Goal: Information Seeking & Learning: Learn about a topic

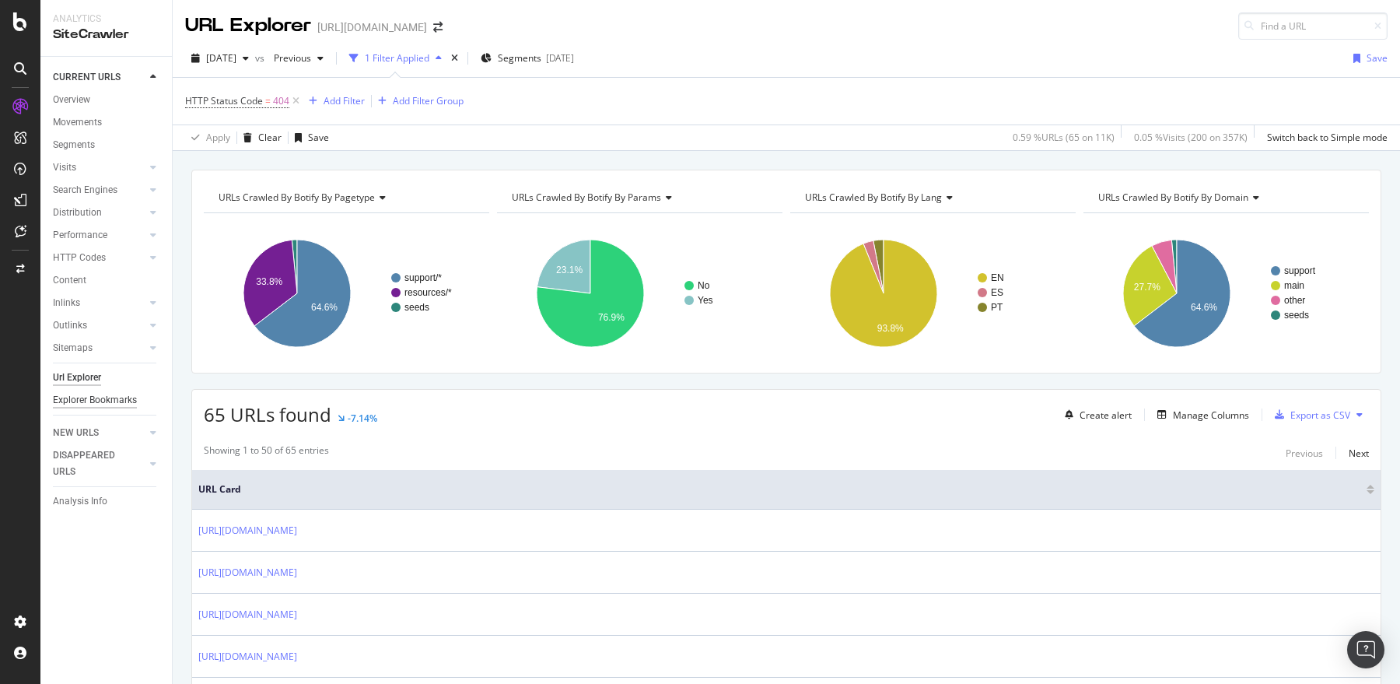
click at [112, 403] on div "Explorer Bookmarks" at bounding box center [95, 400] width 84 height 16
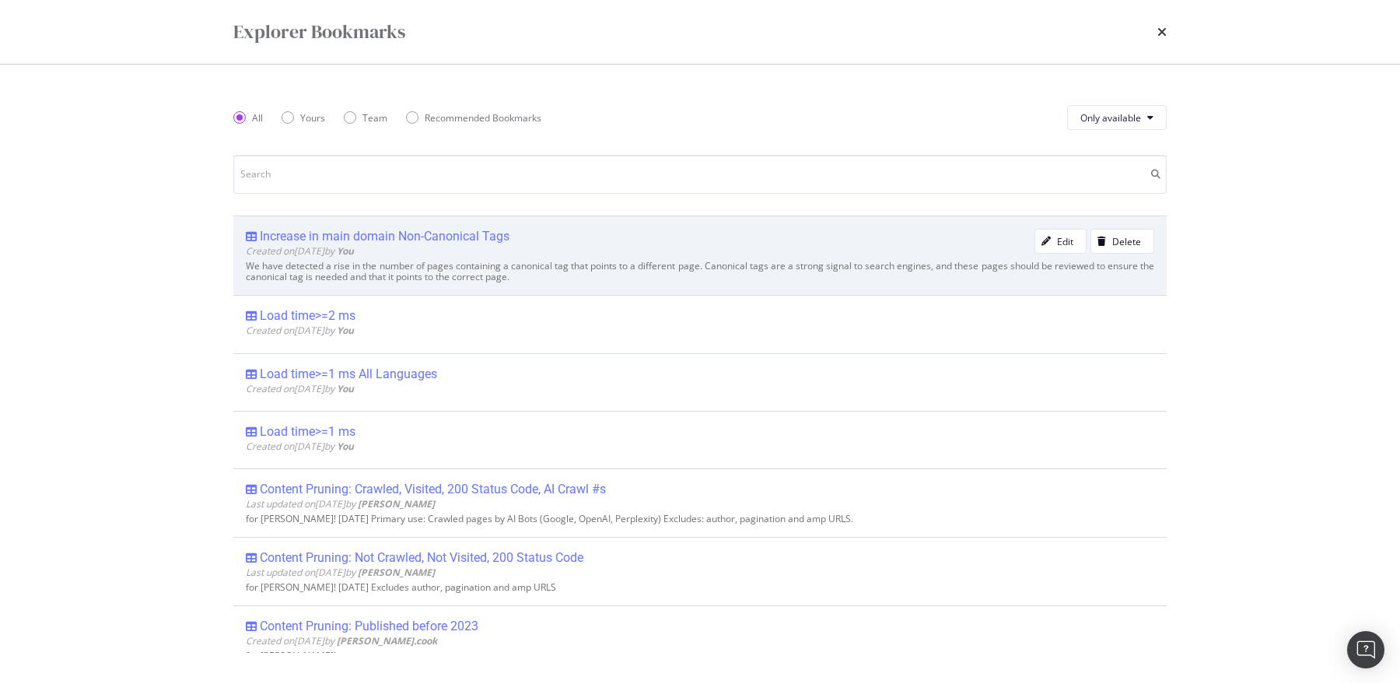
click at [404, 233] on div "Increase in main domain Non-Canonical Tags" at bounding box center [385, 237] width 250 height 16
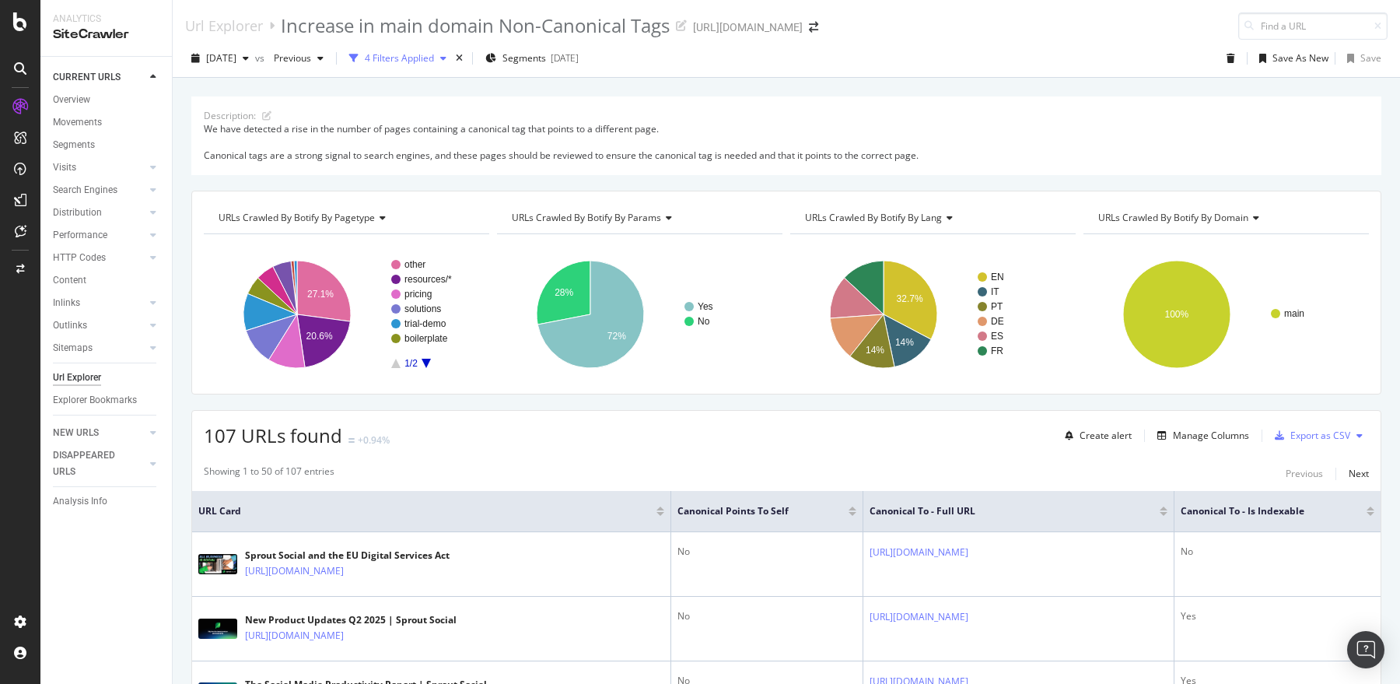
click at [432, 64] on div "4 Filters Applied" at bounding box center [399, 57] width 69 height 13
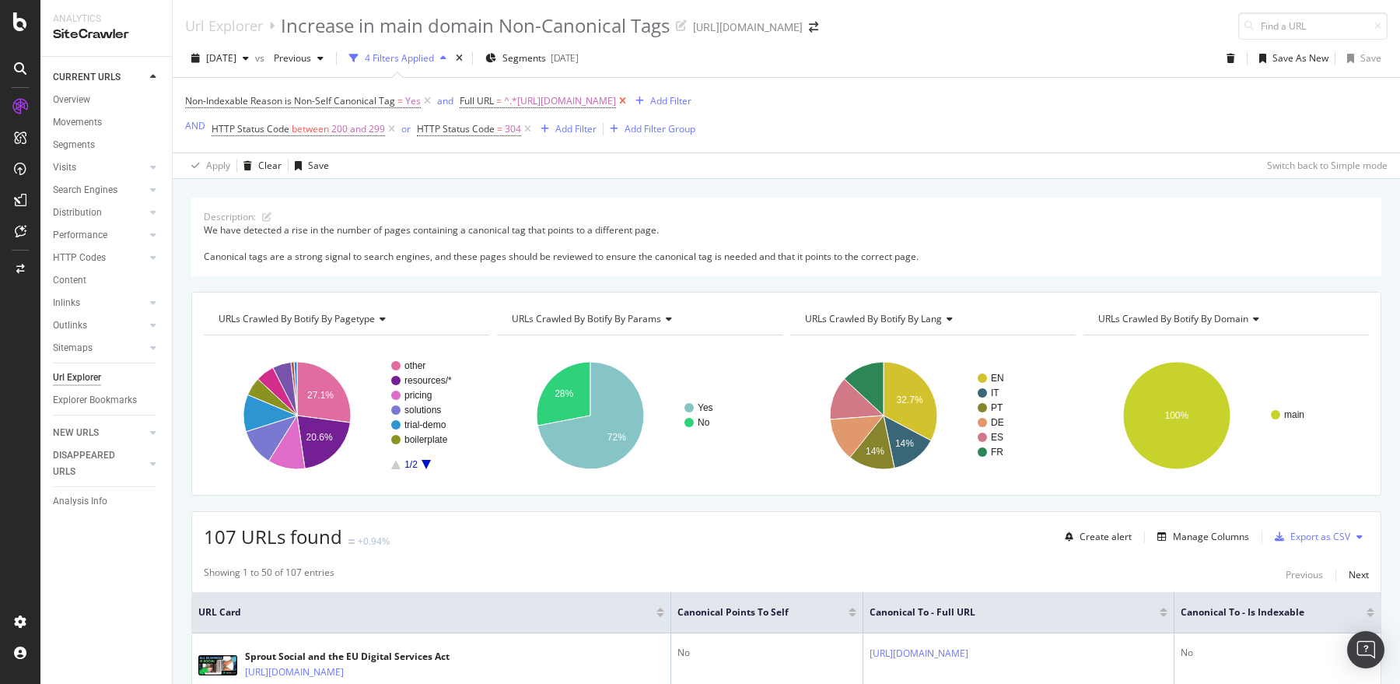
click at [629, 100] on icon at bounding box center [622, 101] width 13 height 16
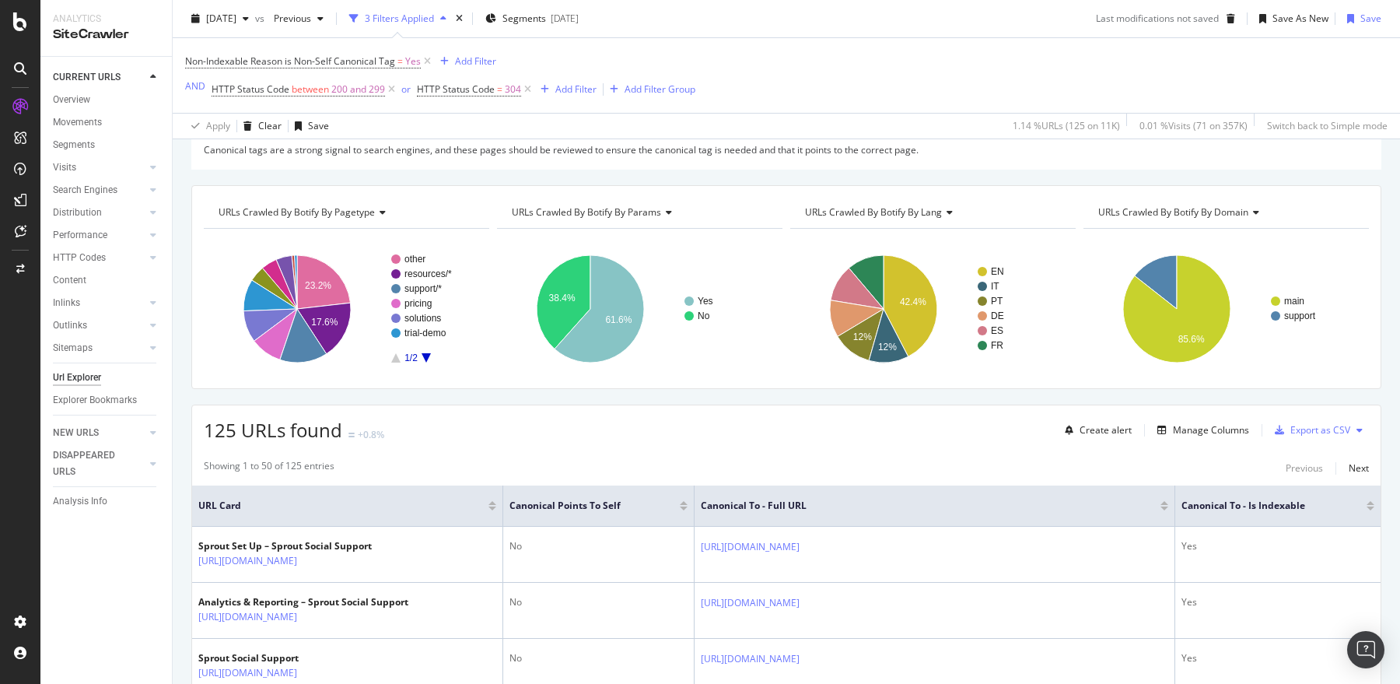
scroll to position [87, 0]
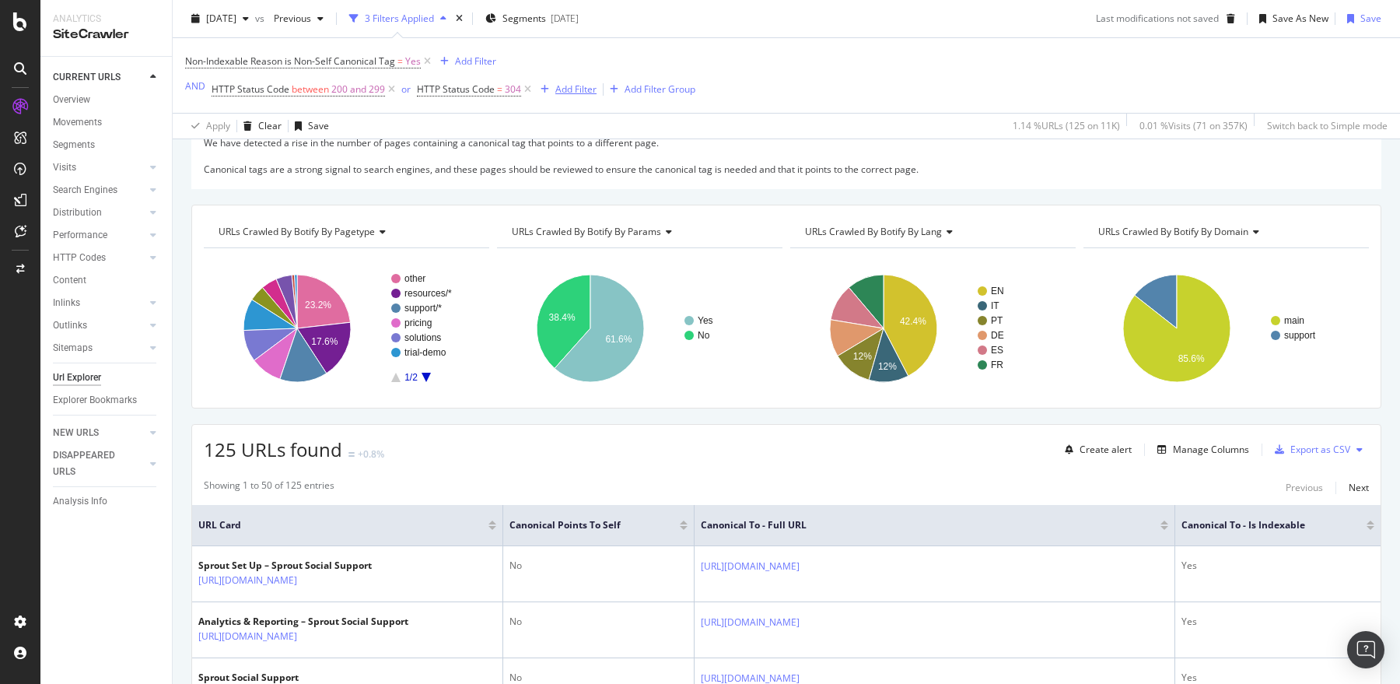
click at [555, 89] on div "Add Filter" at bounding box center [575, 88] width 41 height 13
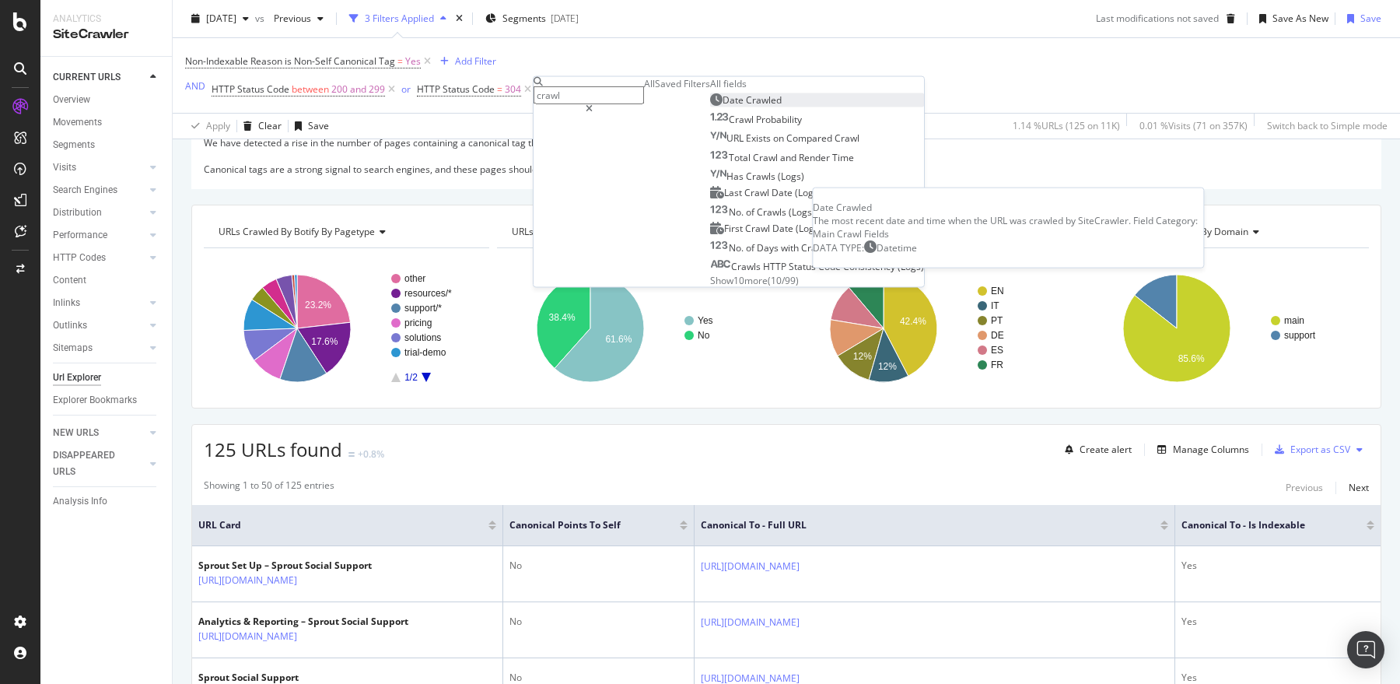
type input "crawl"
click at [710, 107] on div "Date Crawled" at bounding box center [746, 99] width 72 height 13
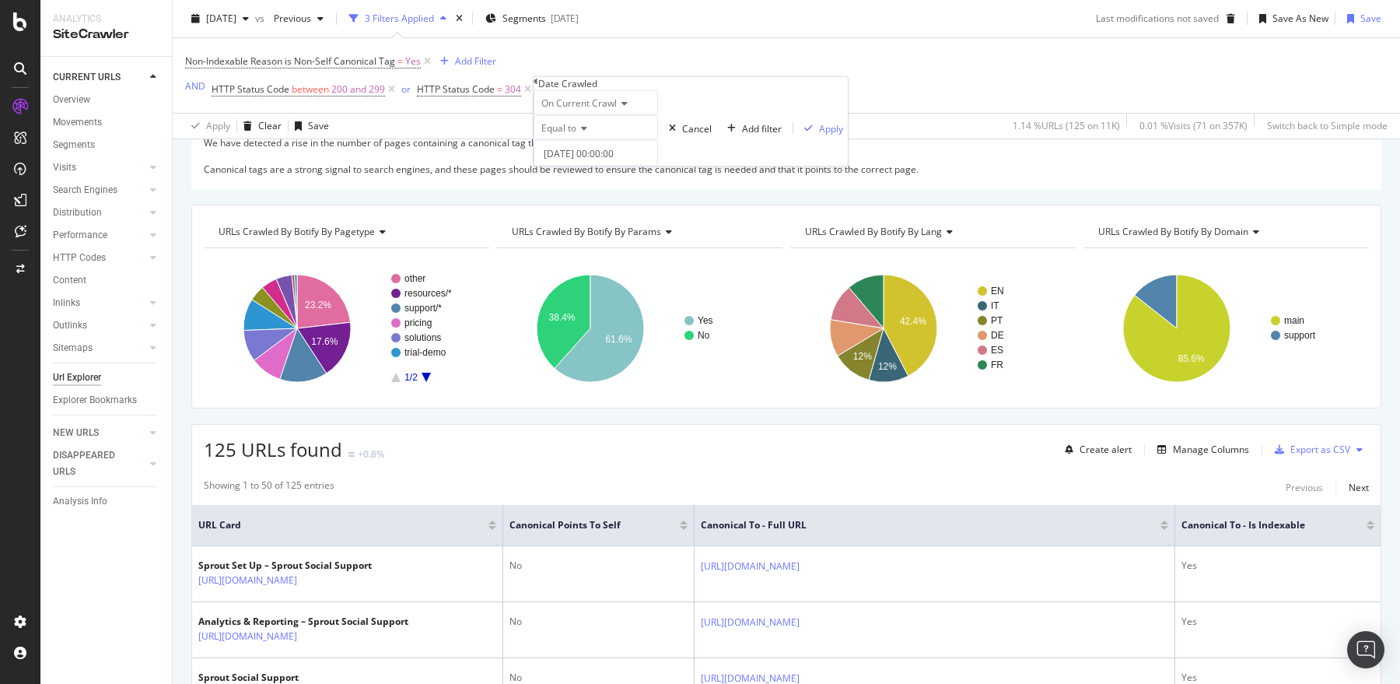
click at [594, 110] on span "On Current Crawl" at bounding box center [578, 102] width 75 height 13
click at [595, 146] on span "On Compared Crawl" at bounding box center [582, 139] width 88 height 13
click at [819, 135] on div "Apply" at bounding box center [831, 127] width 24 height 13
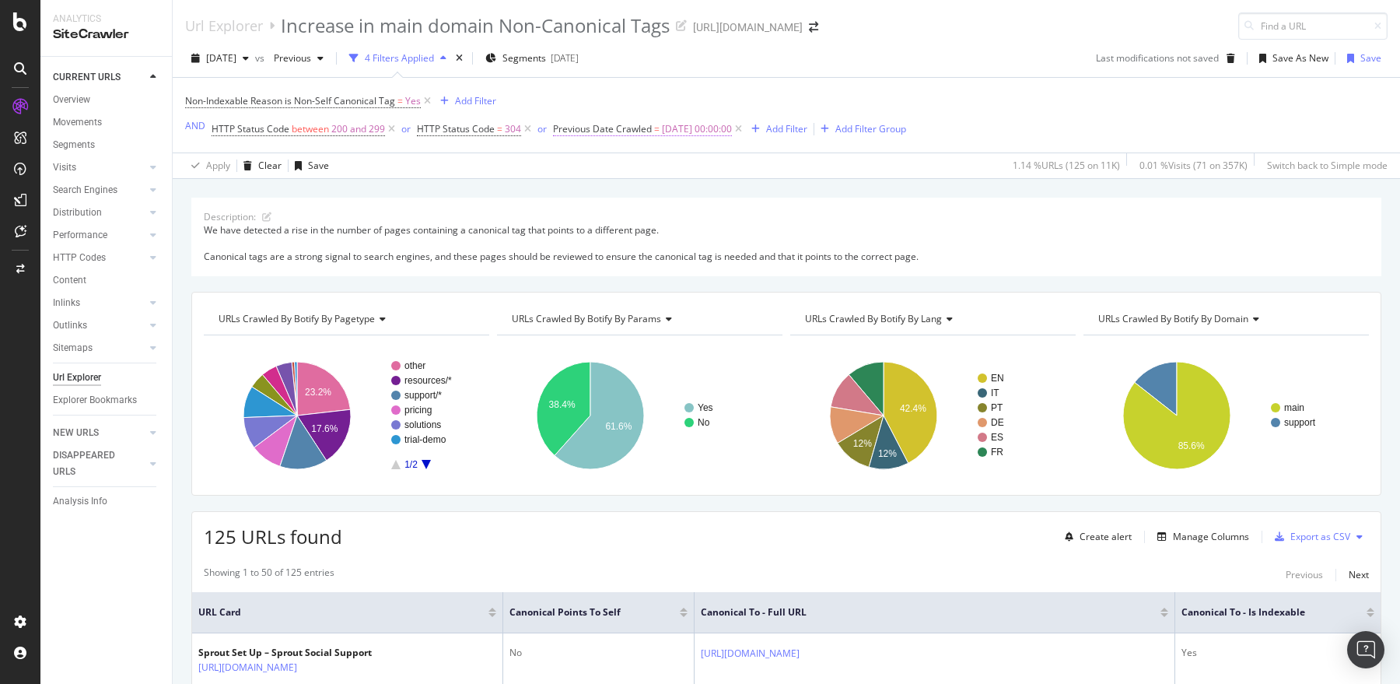
click at [621, 126] on span "Previous Date Crawled" at bounding box center [602, 128] width 99 height 13
click at [602, 170] on icon at bounding box center [600, 164] width 11 height 9
click at [605, 323] on span "Not in the last" at bounding box center [587, 316] width 60 height 13
click at [613, 171] on span "Not in the last" at bounding box center [590, 164] width 60 height 13
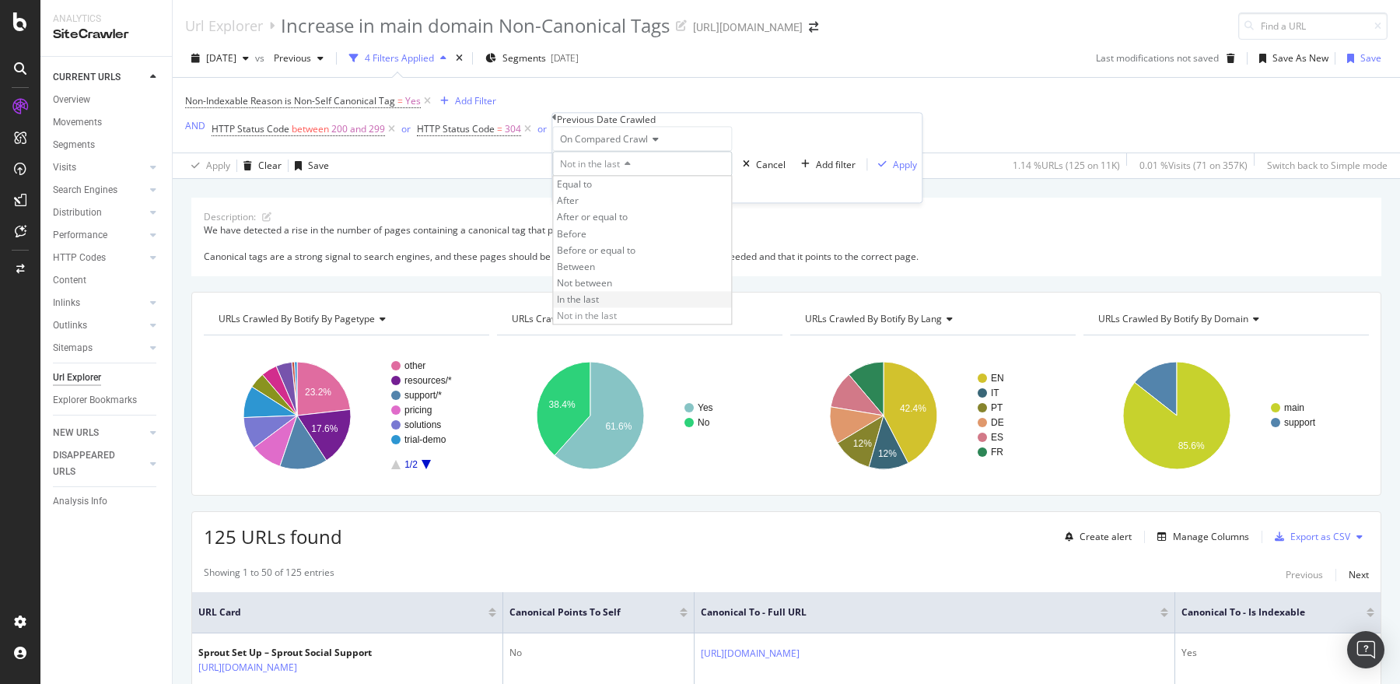
click at [599, 306] on span "In the last" at bounding box center [578, 299] width 42 height 13
click at [596, 171] on span "In the last" at bounding box center [581, 164] width 42 height 13
click at [624, 193] on div "Equal to" at bounding box center [642, 185] width 178 height 16
click at [838, 171] on div "Apply" at bounding box center [850, 164] width 24 height 13
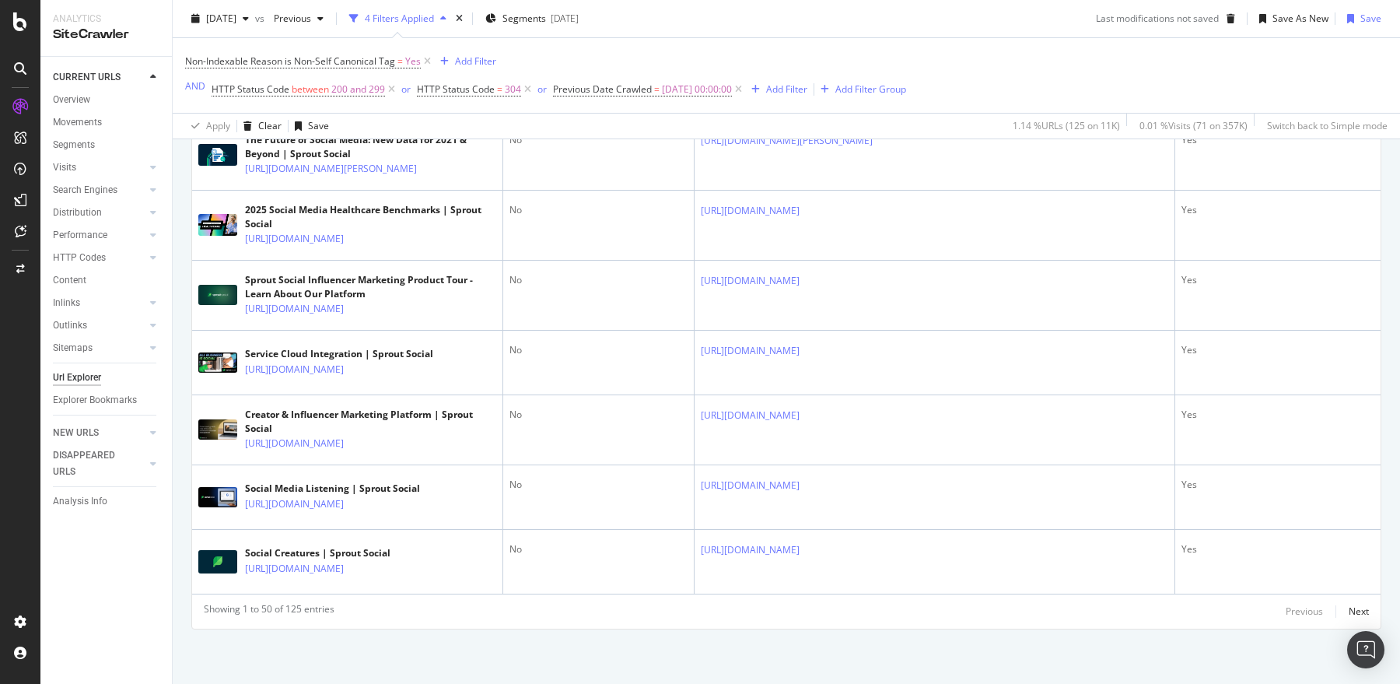
scroll to position [4886, 0]
click at [745, 92] on icon at bounding box center [738, 90] width 13 height 16
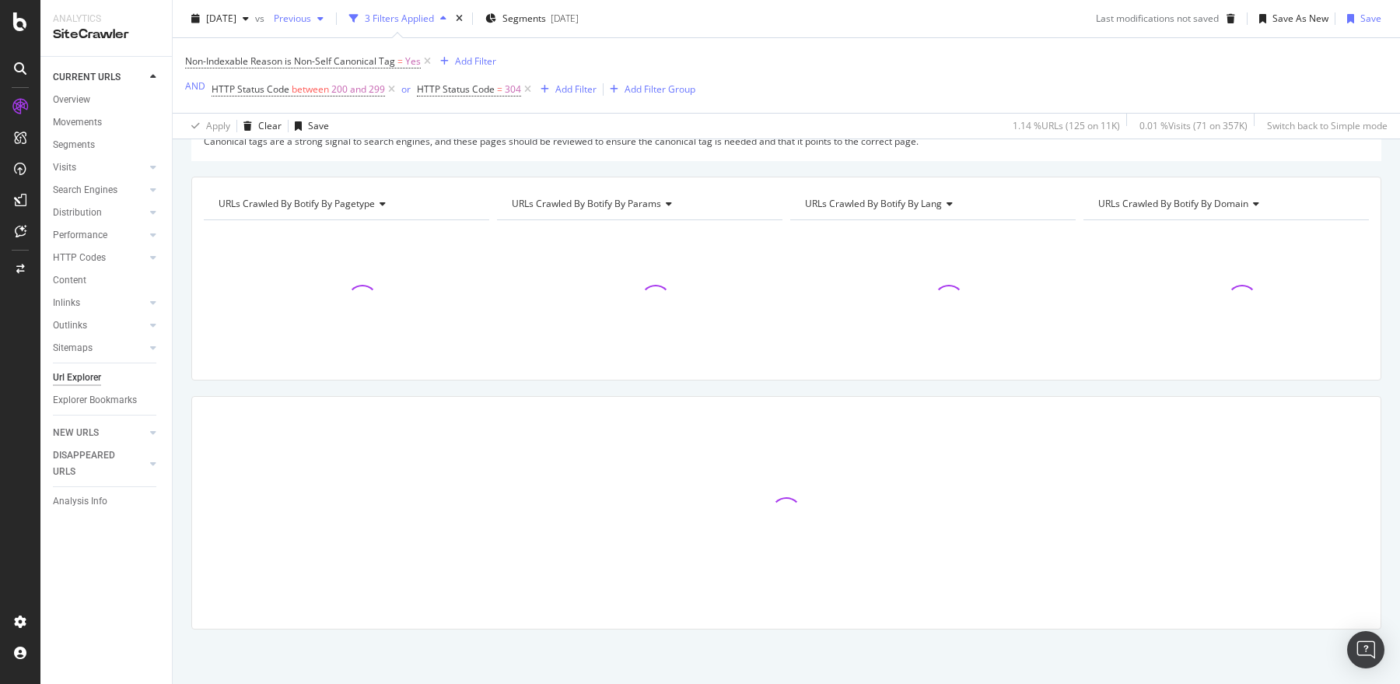
scroll to position [113, 0]
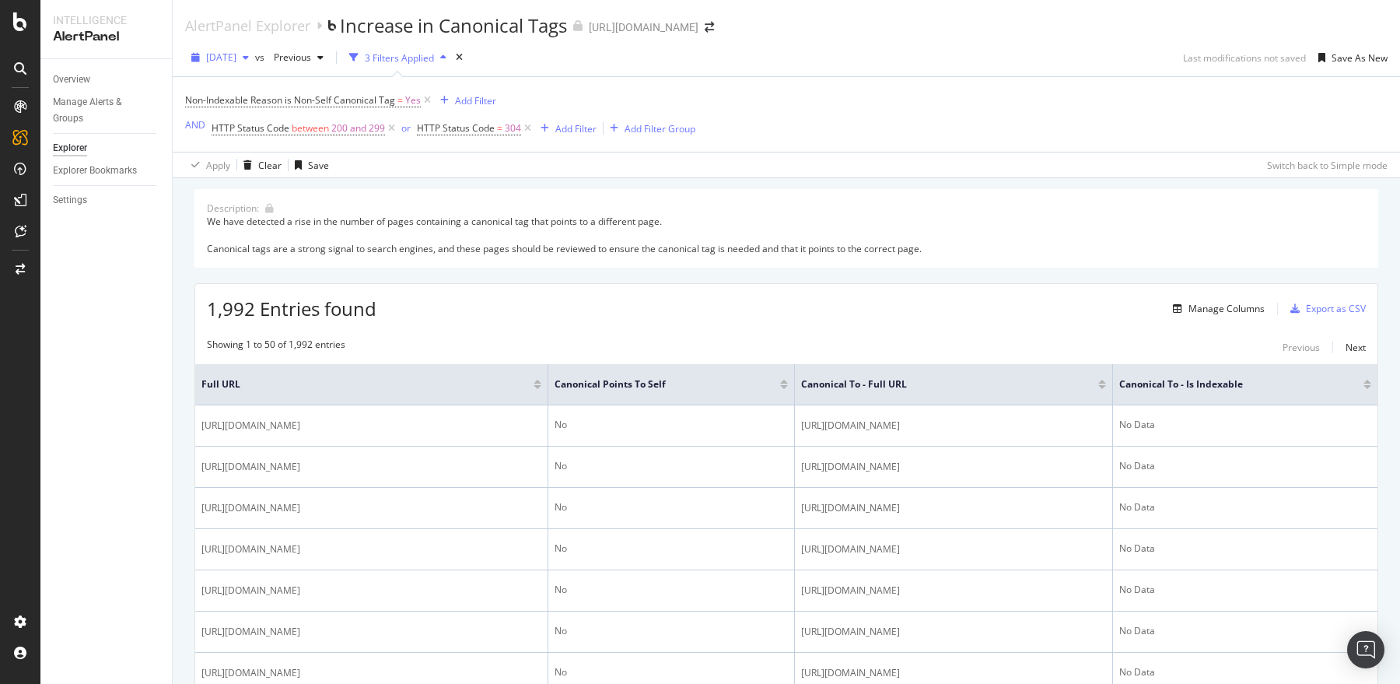
click at [252, 65] on div "2025 Aug. 27th" at bounding box center [220, 57] width 70 height 23
click at [266, 90] on div "[DATE]" at bounding box center [251, 89] width 86 height 14
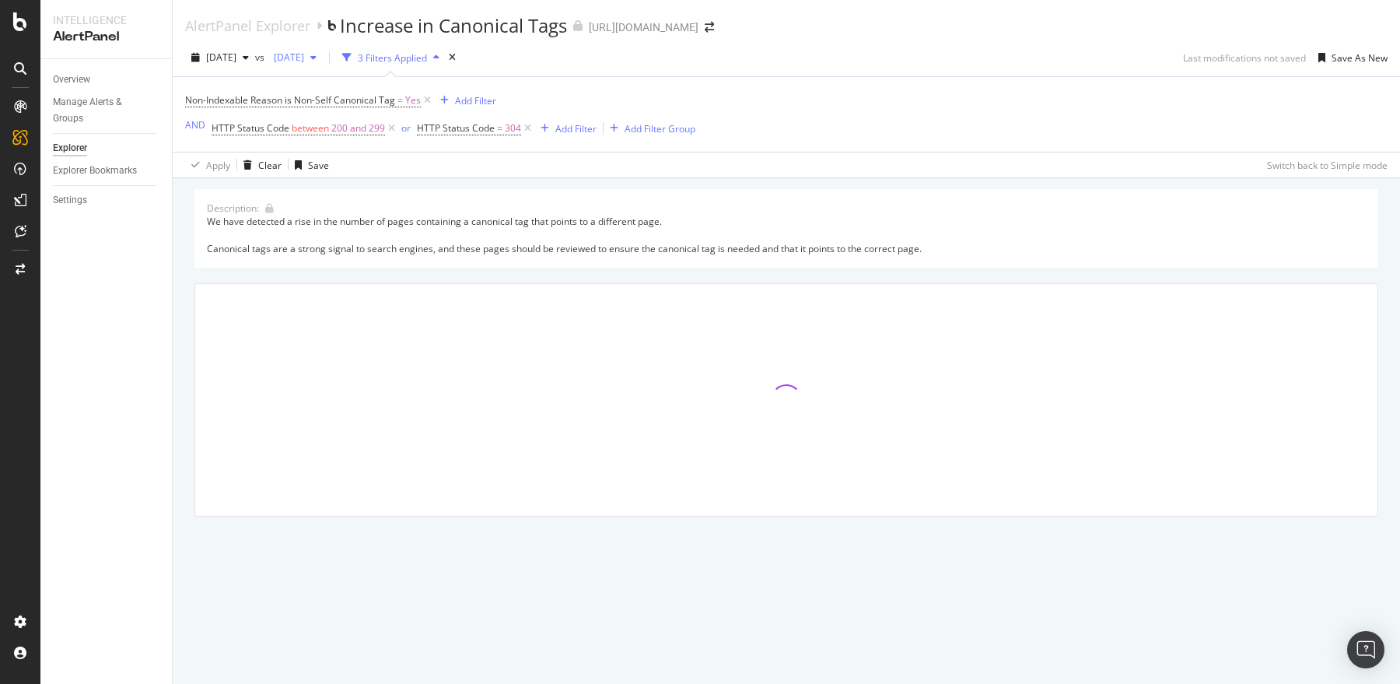
click at [304, 62] on span "[DATE]" at bounding box center [286, 57] width 37 height 13
click at [741, 72] on div "2025 Aug. 29th vs 2025 Aug. 26th 3 Filters Applied Last modifications not saved…" at bounding box center [786, 60] width 1227 height 31
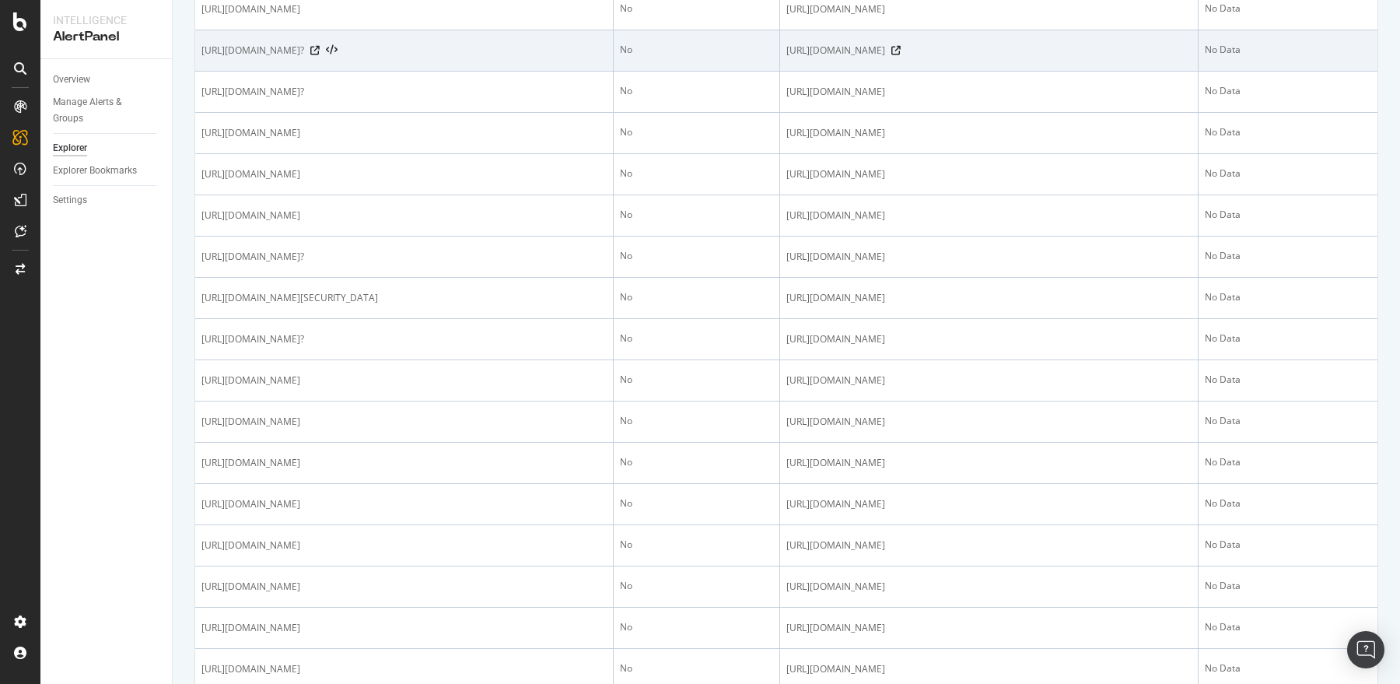
scroll to position [630, 0]
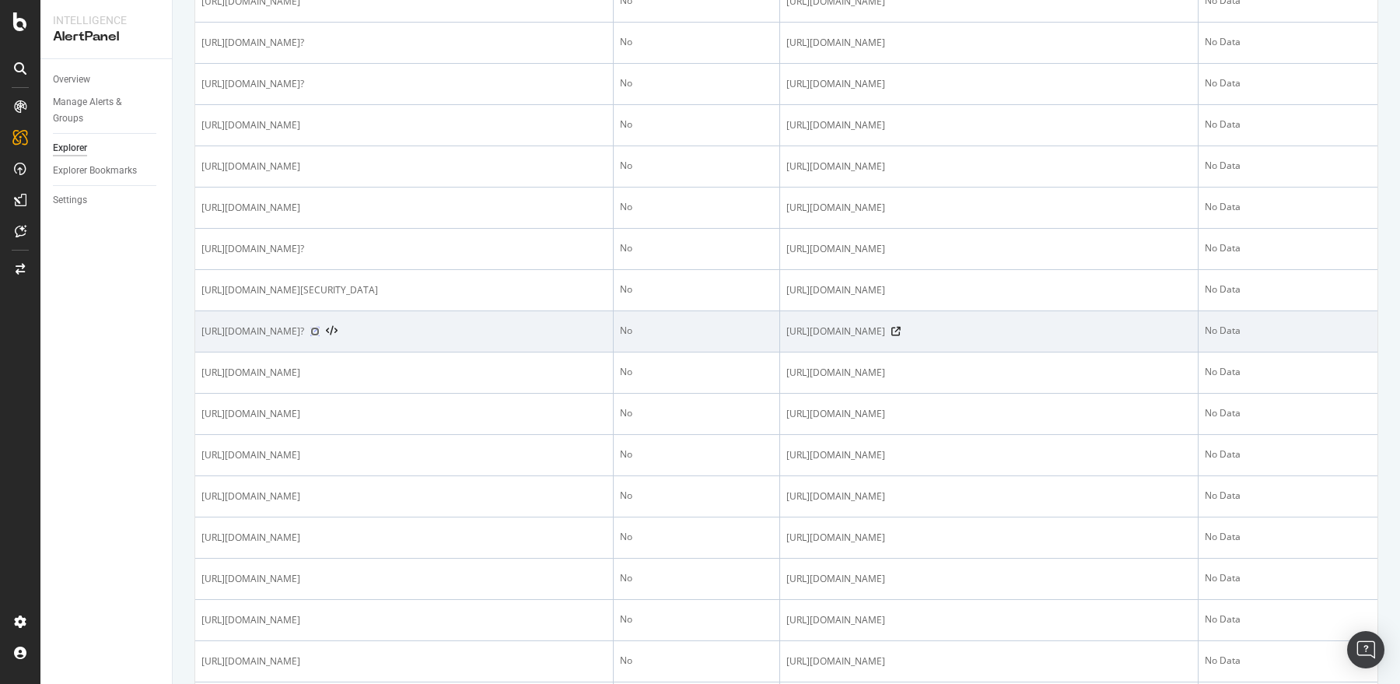
click at [320, 336] on icon at bounding box center [314, 331] width 9 height 9
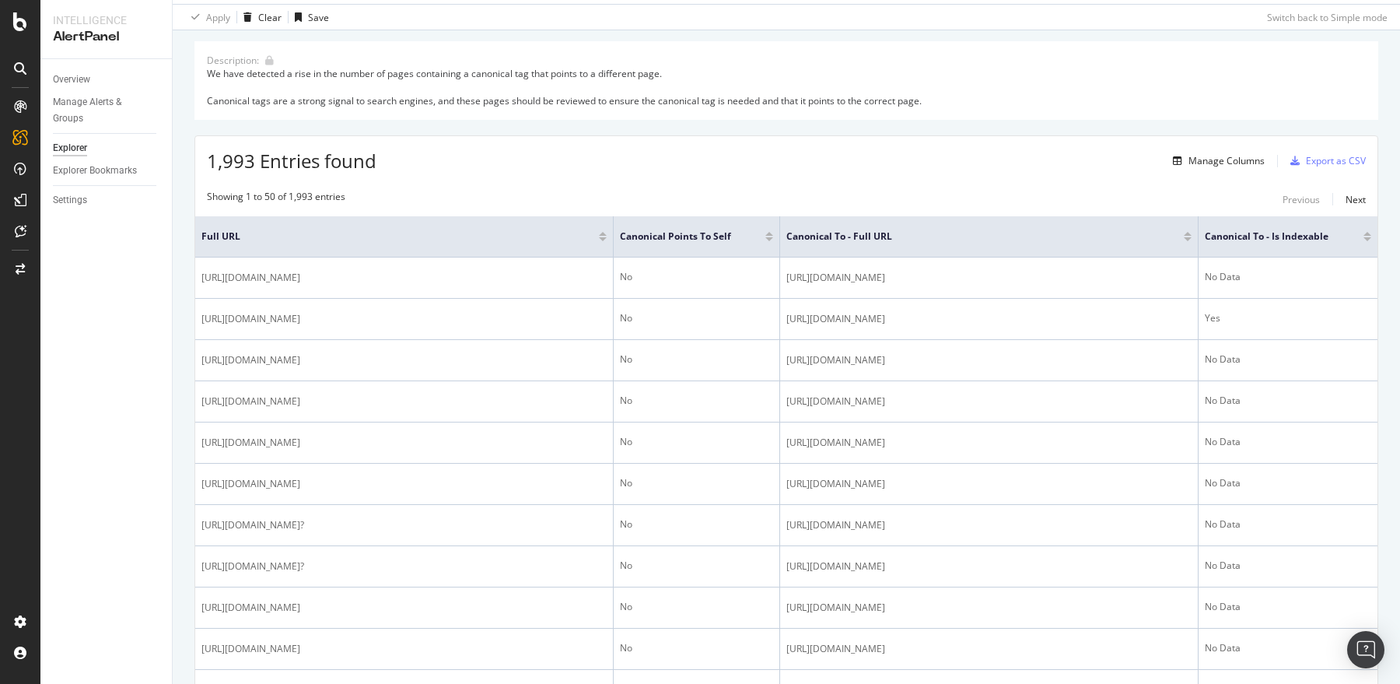
scroll to position [162, 0]
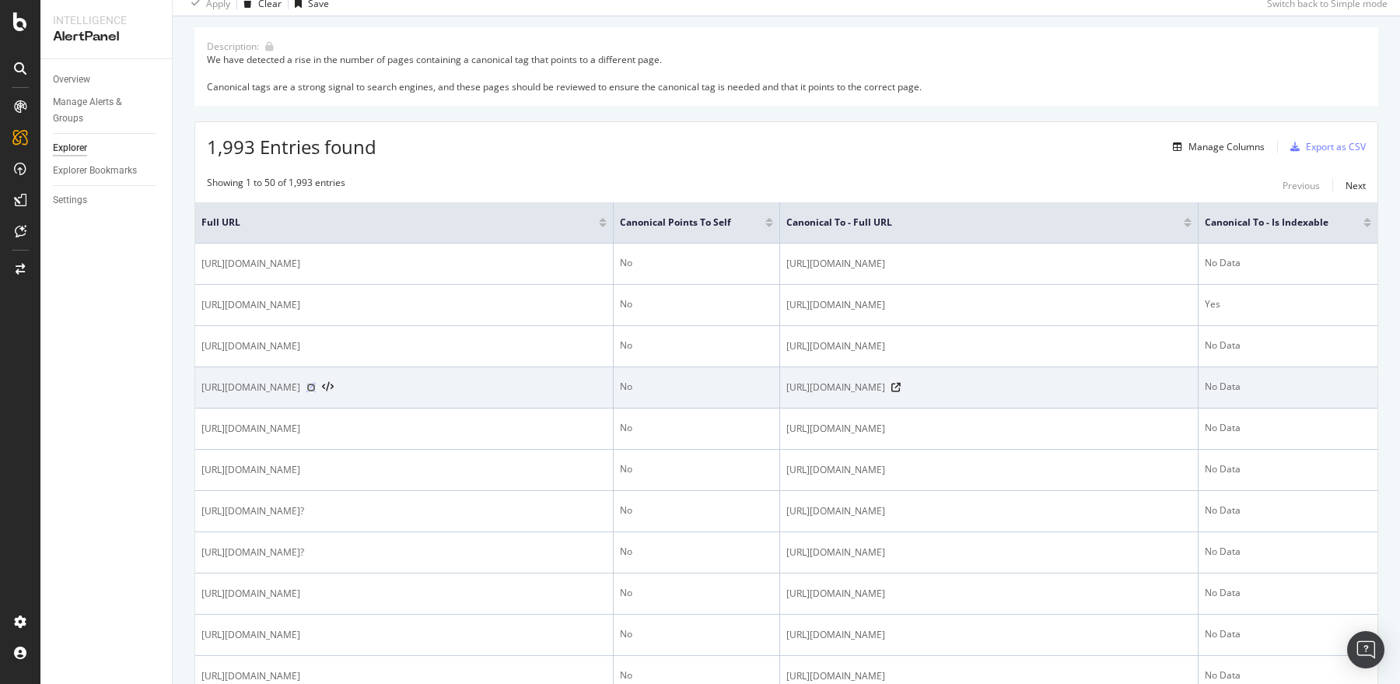
click at [316, 383] on icon at bounding box center [310, 387] width 9 height 9
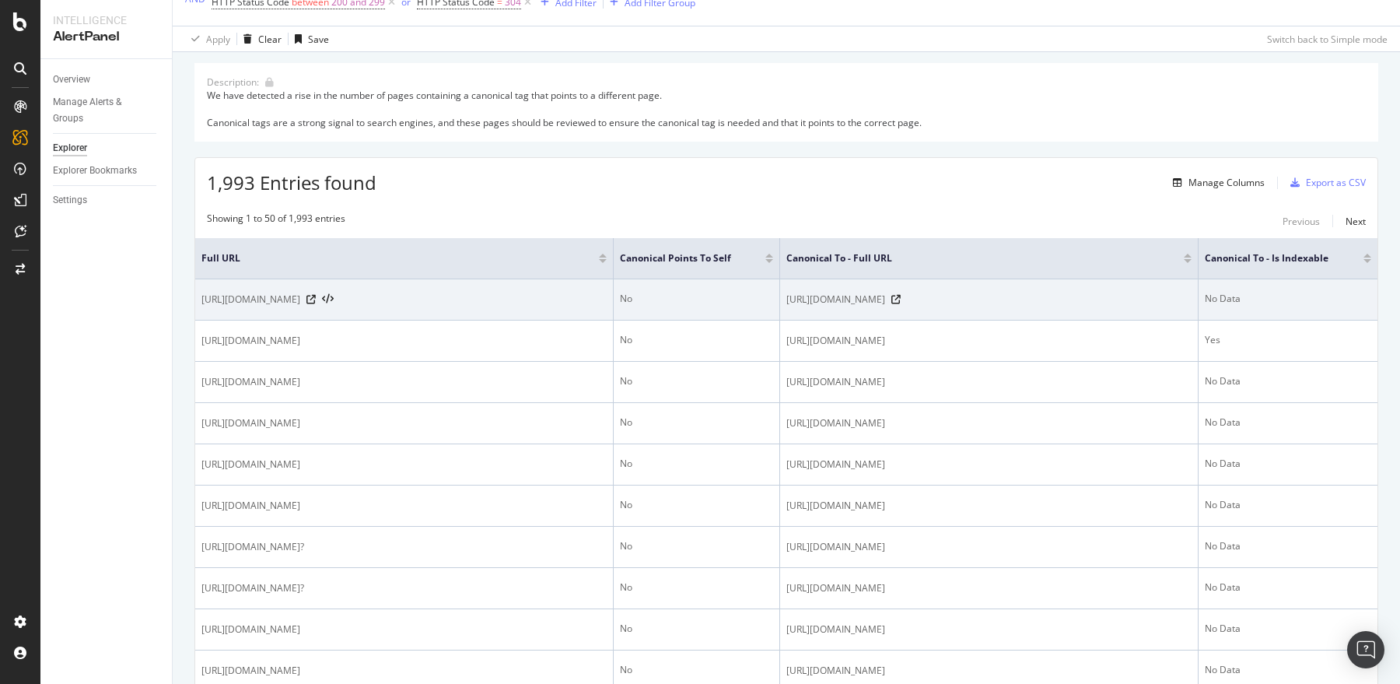
scroll to position [0, 0]
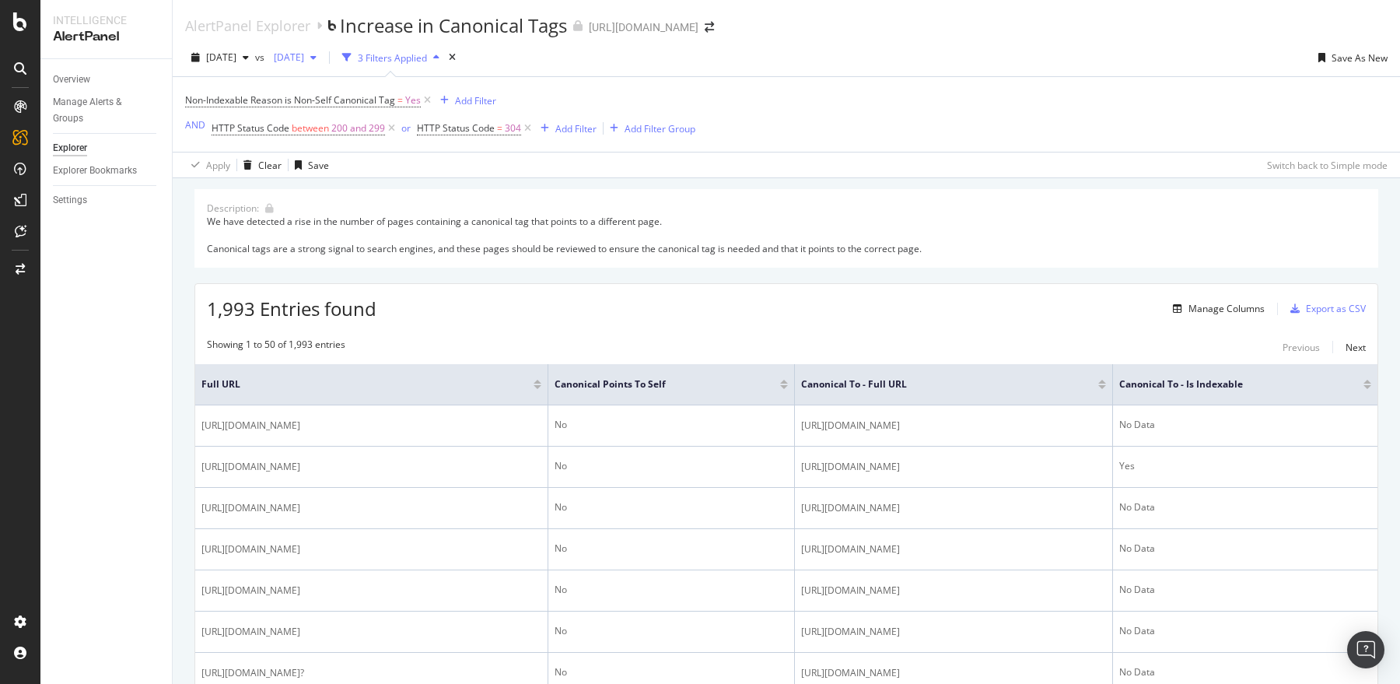
click at [304, 59] on span "[DATE]" at bounding box center [286, 57] width 37 height 13
click at [366, 170] on div "[DATE]" at bounding box center [346, 175] width 86 height 14
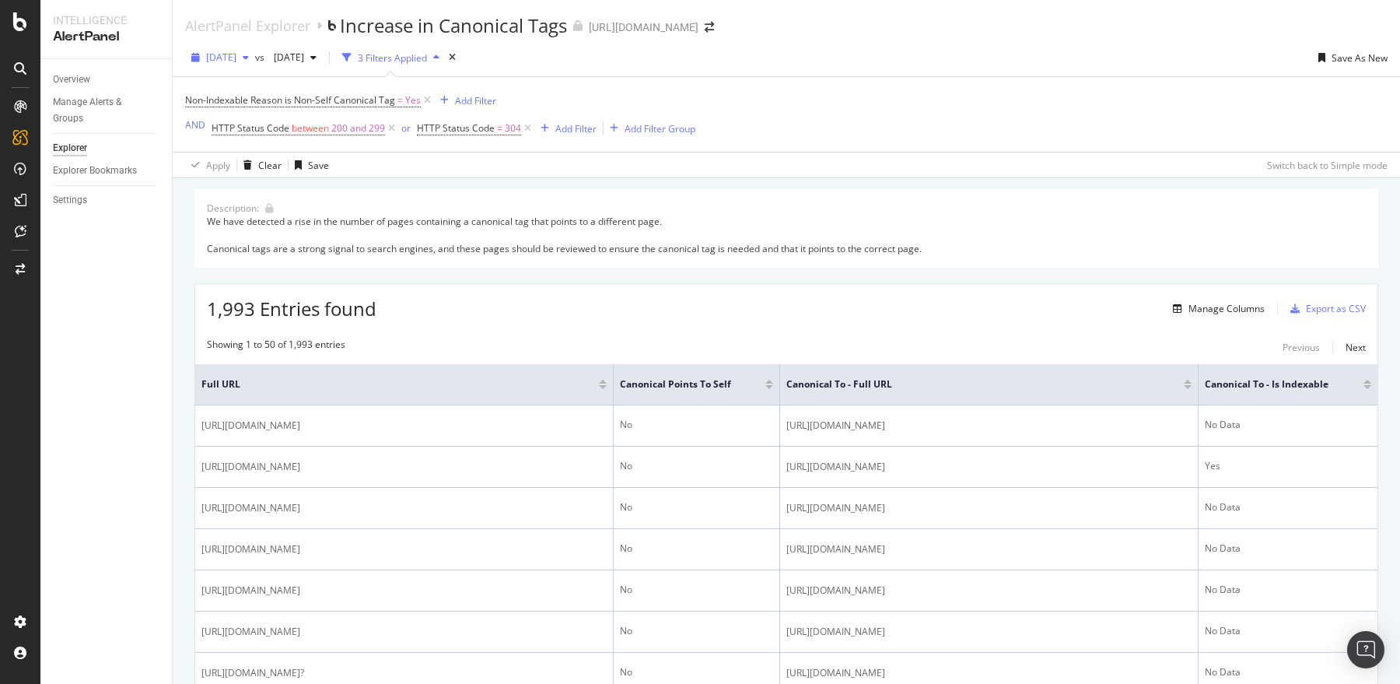
click at [236, 58] on span "[DATE]" at bounding box center [221, 57] width 30 height 13
click at [261, 122] on div "[DATE]" at bounding box center [251, 117] width 86 height 14
click at [236, 56] on span "[DATE]" at bounding box center [221, 57] width 30 height 13
click at [250, 86] on div "[DATE]" at bounding box center [251, 89] width 86 height 14
